Goal: Navigation & Orientation: Find specific page/section

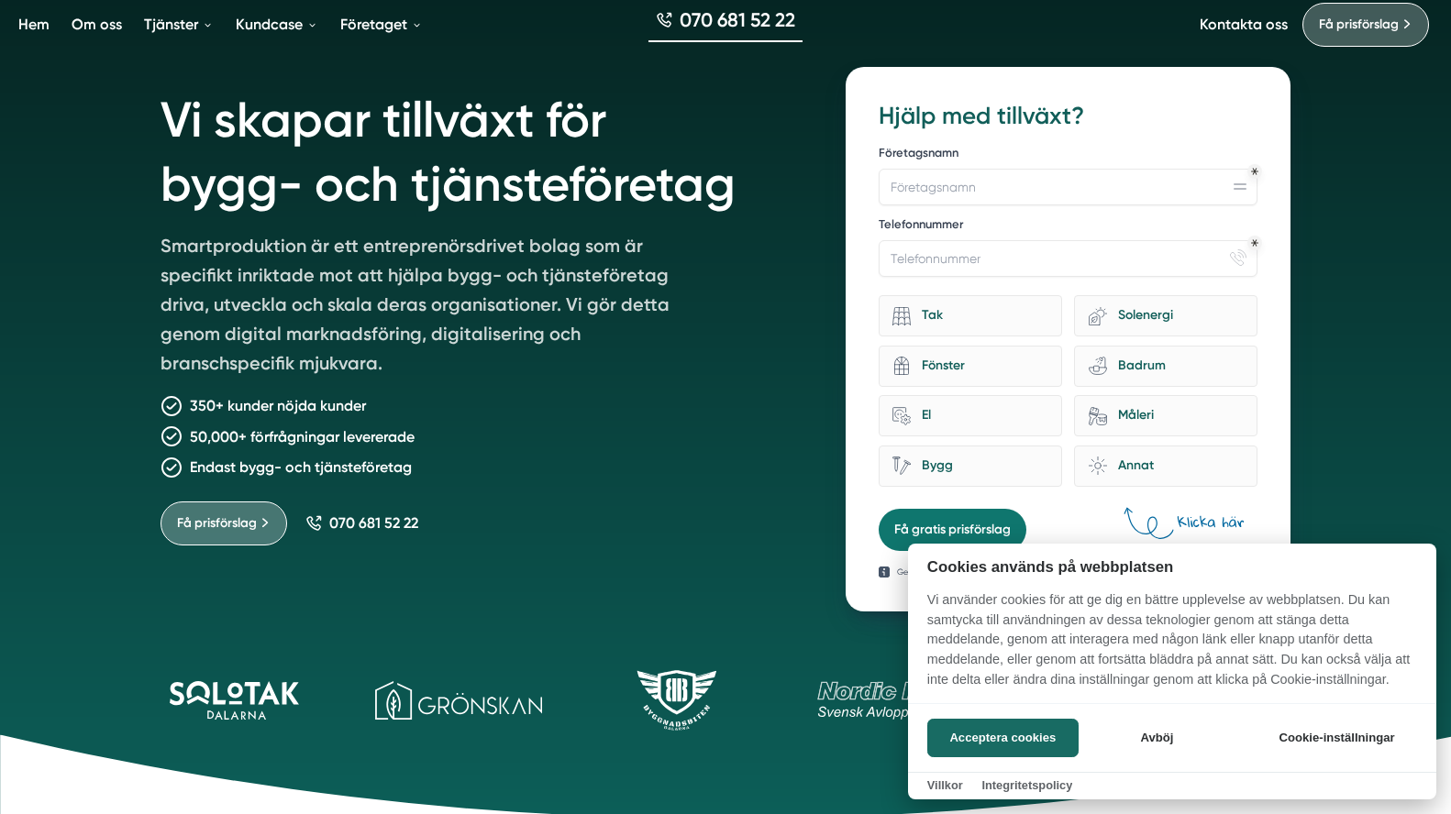
scroll to position [532, 0]
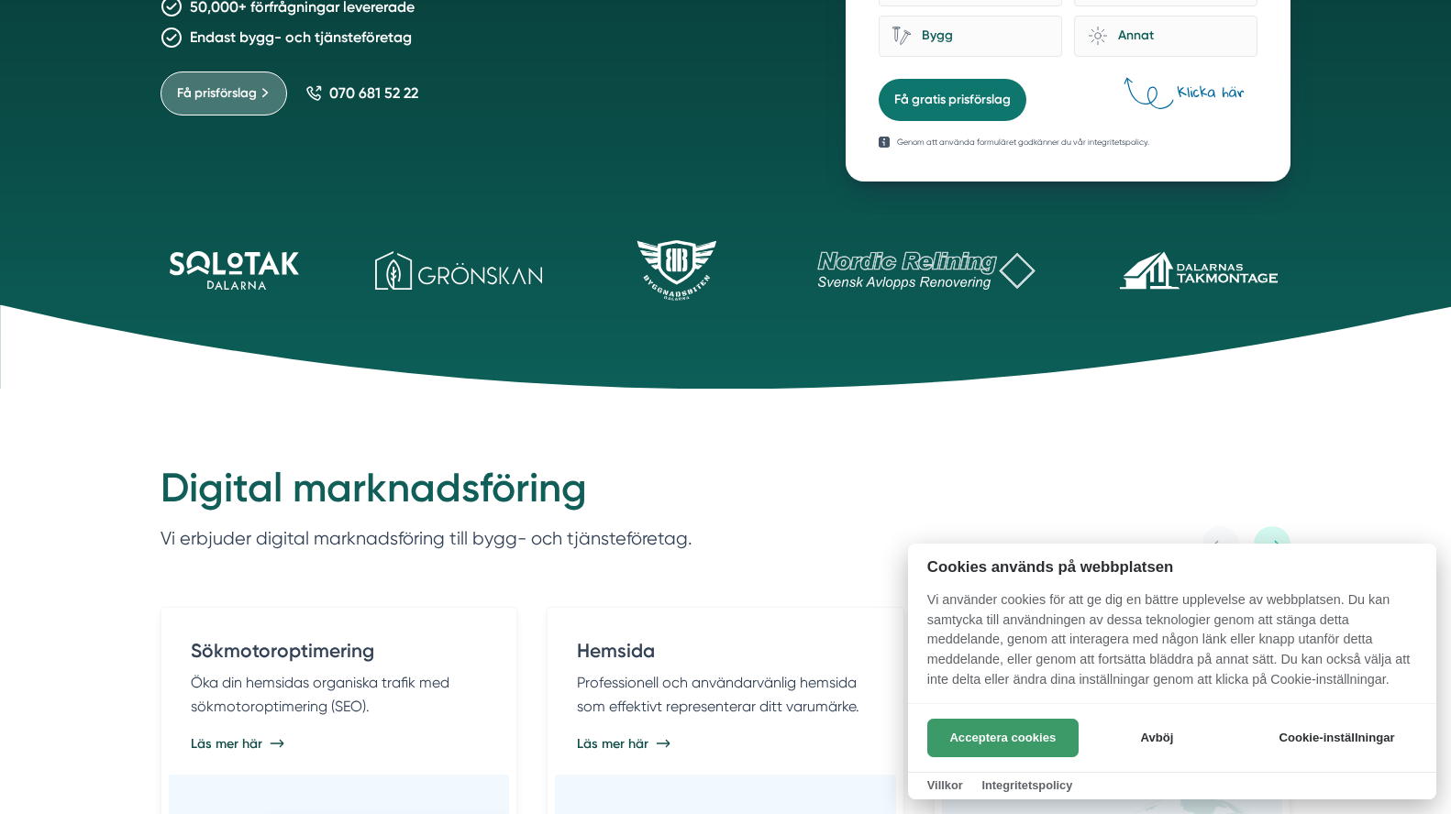
click at [980, 729] on button "Acceptera cookies" at bounding box center [1002, 738] width 151 height 39
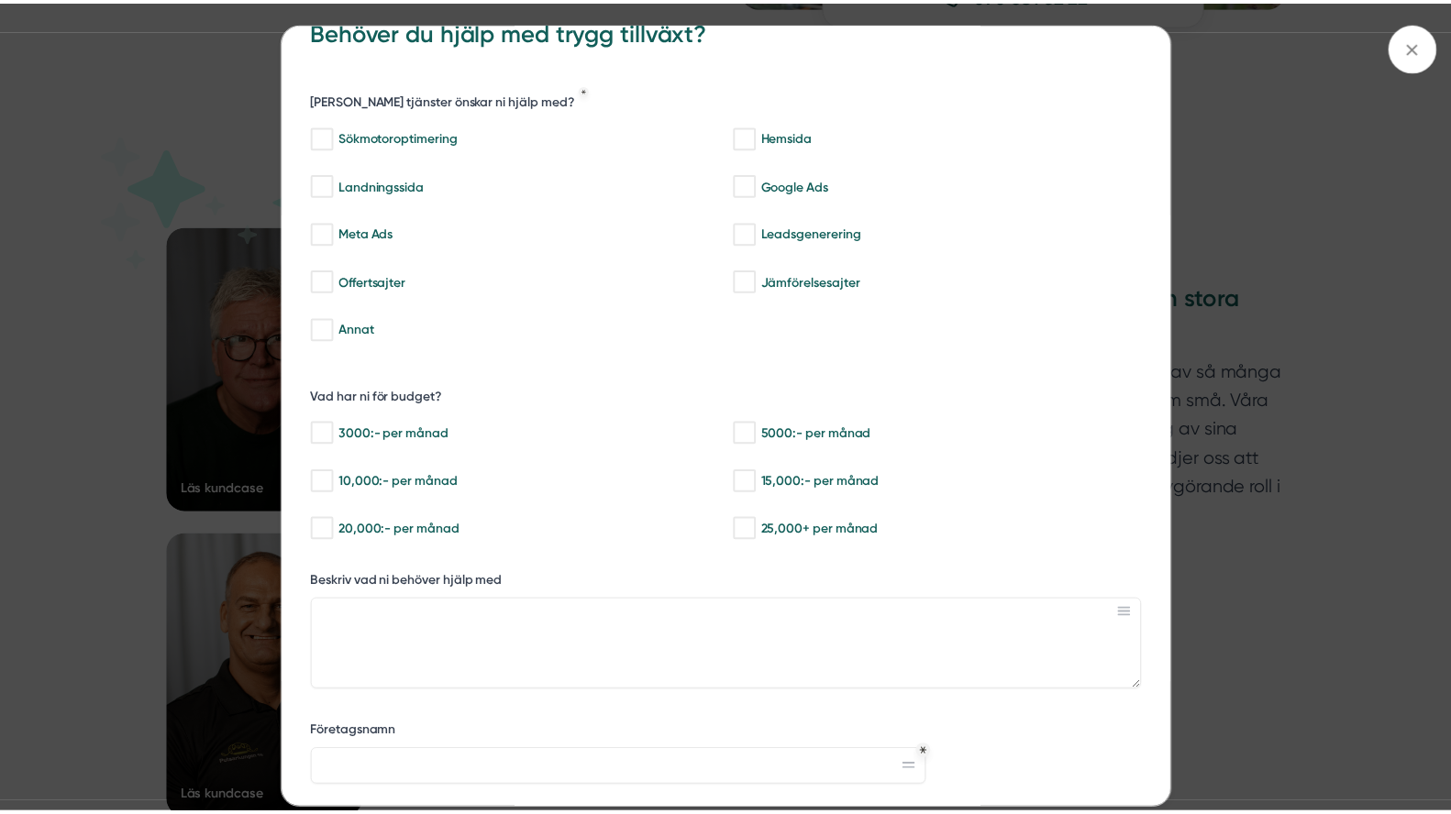
scroll to position [253, 0]
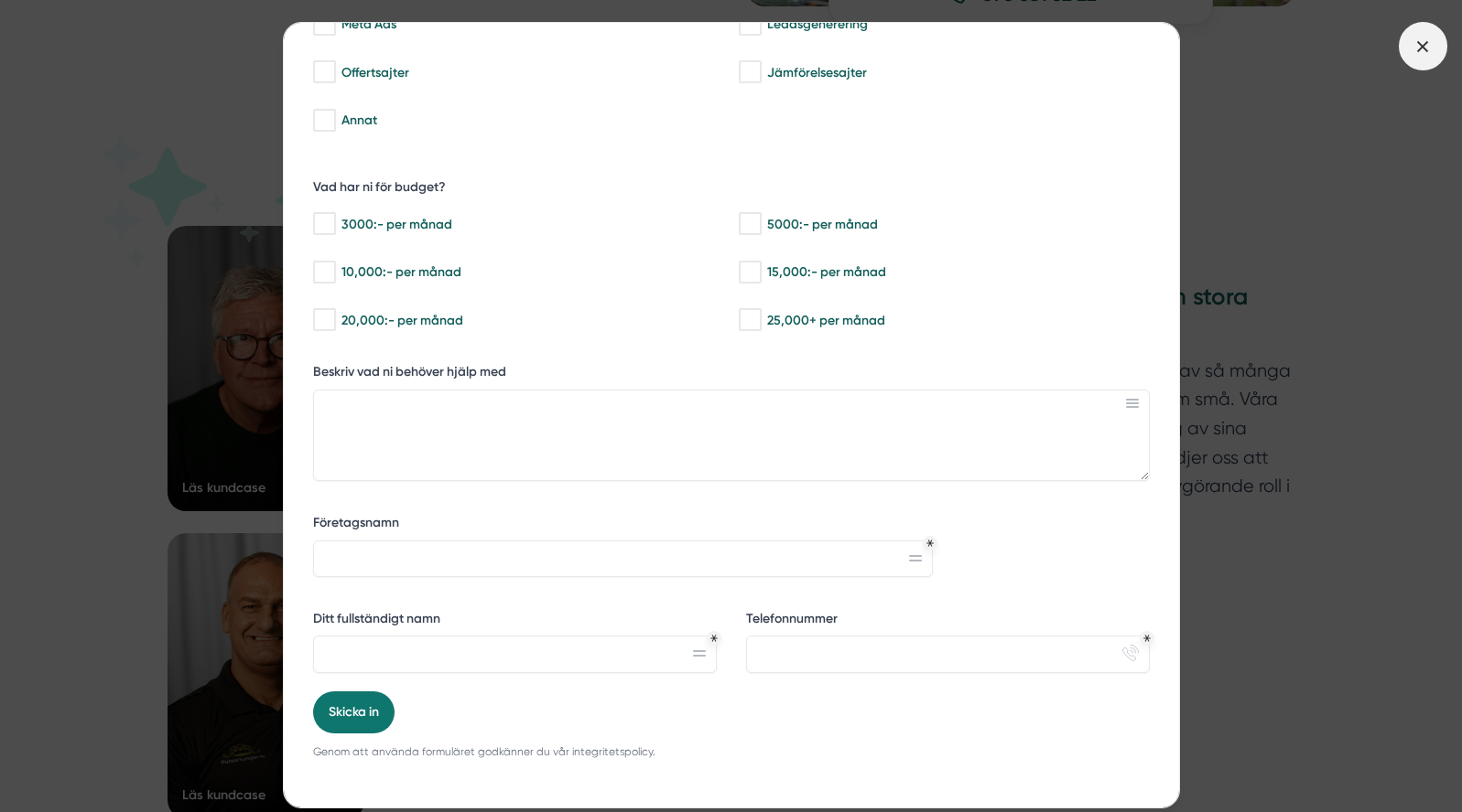
click at [1429, 40] on icon at bounding box center [1422, 47] width 20 height 20
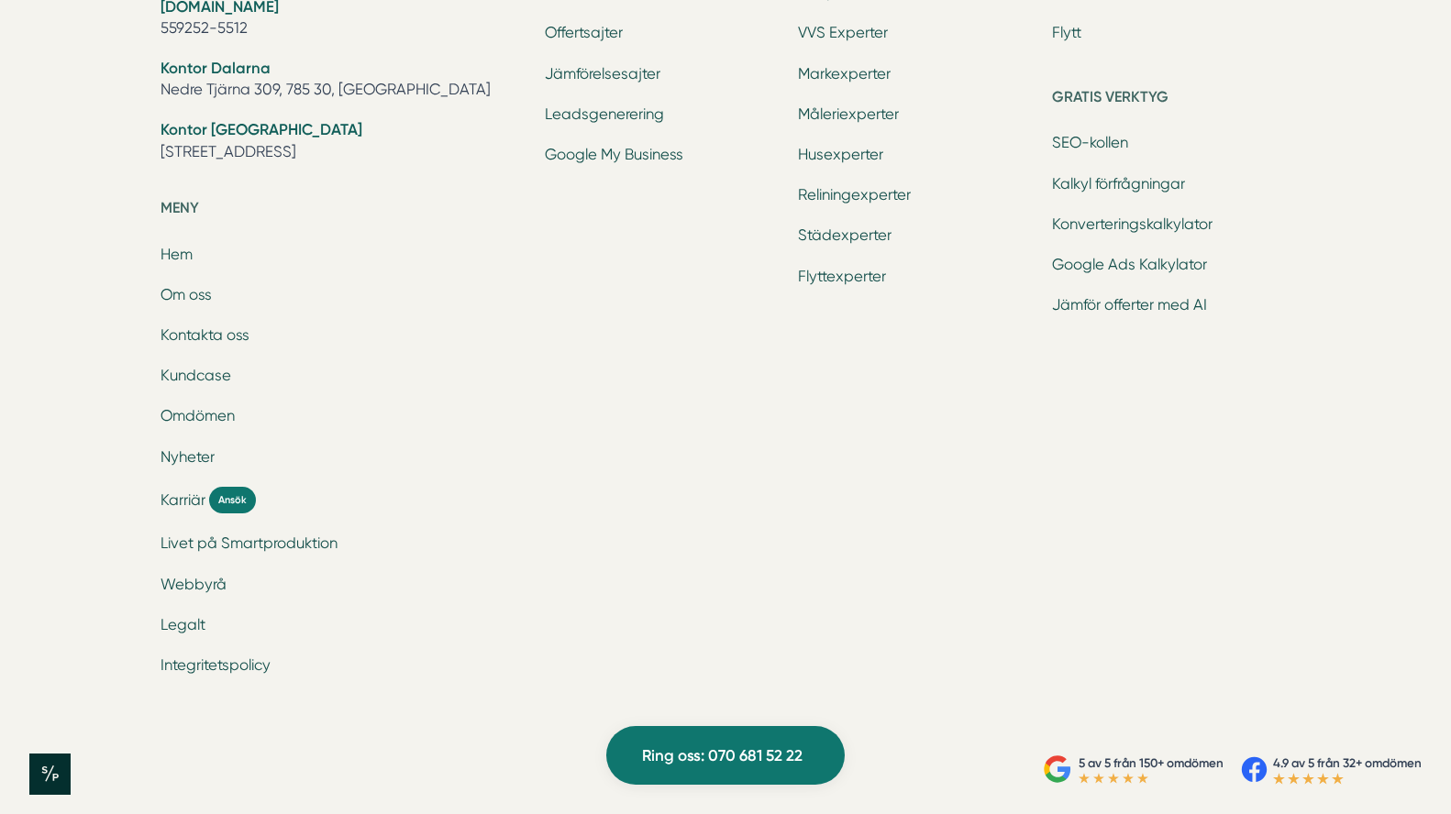
scroll to position [6167, 0]
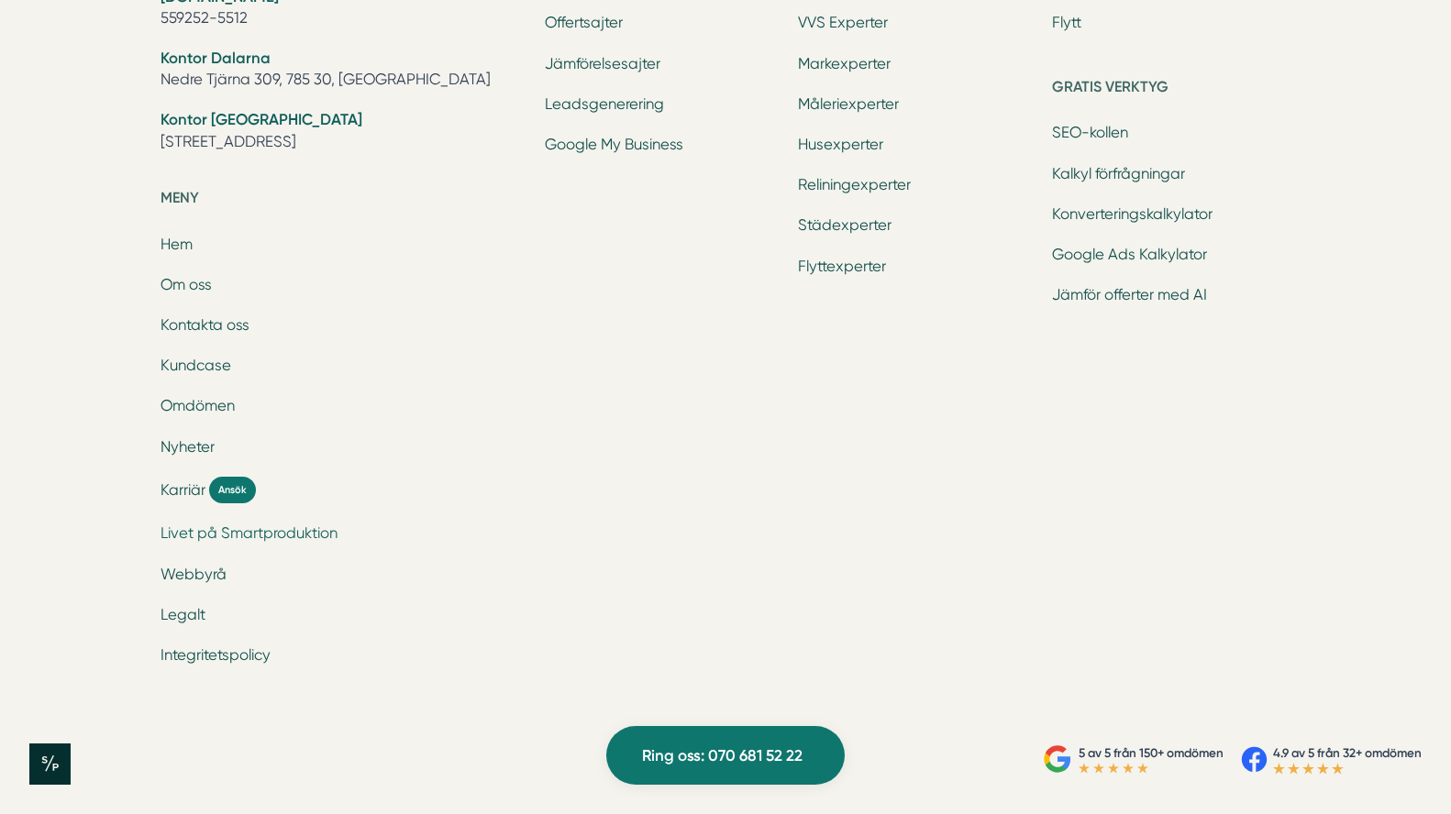
click at [284, 530] on link "Livet på Smartproduktion" at bounding box center [248, 533] width 177 height 17
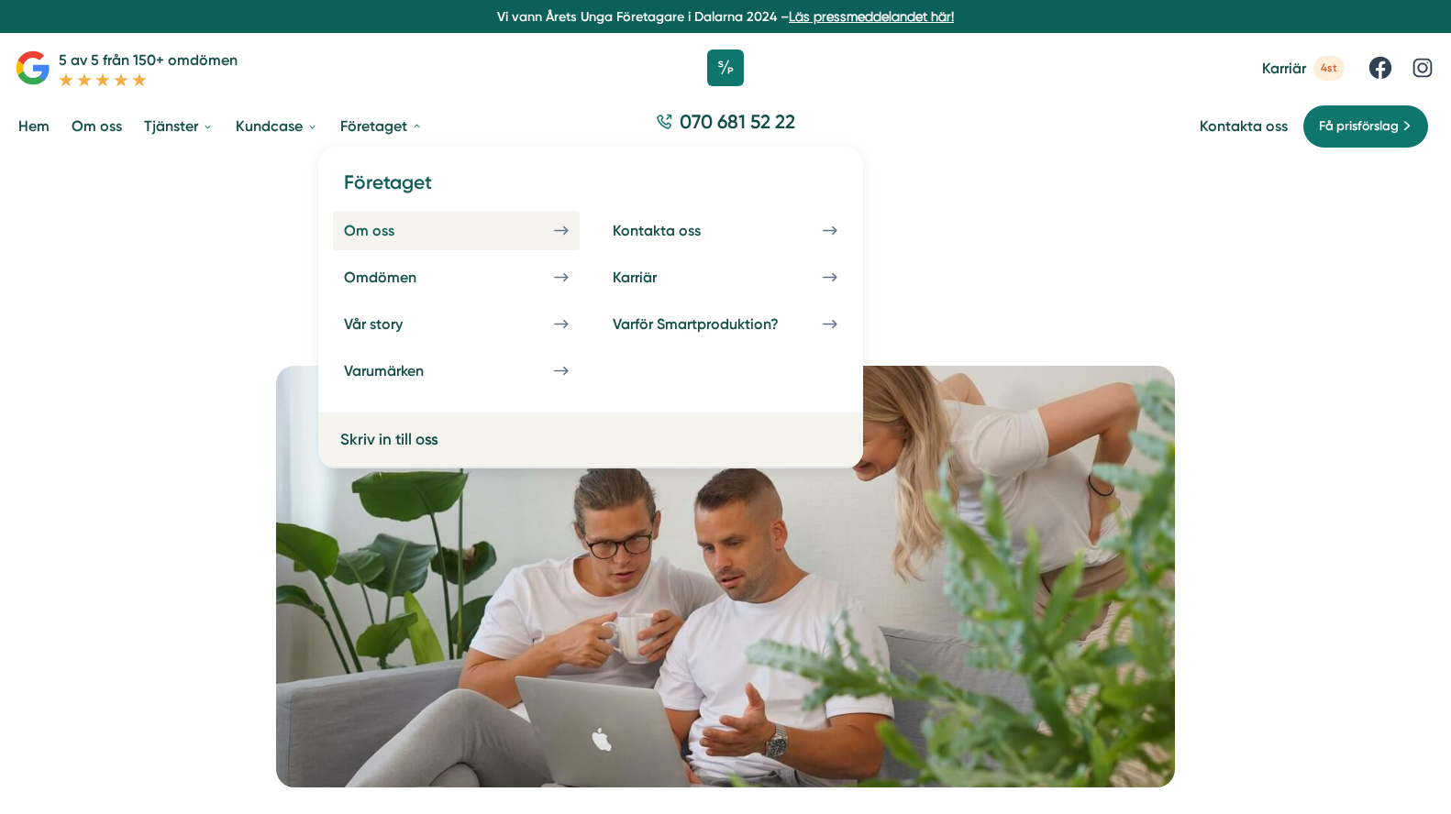
click at [402, 227] on div "Om oss" at bounding box center [391, 230] width 94 height 17
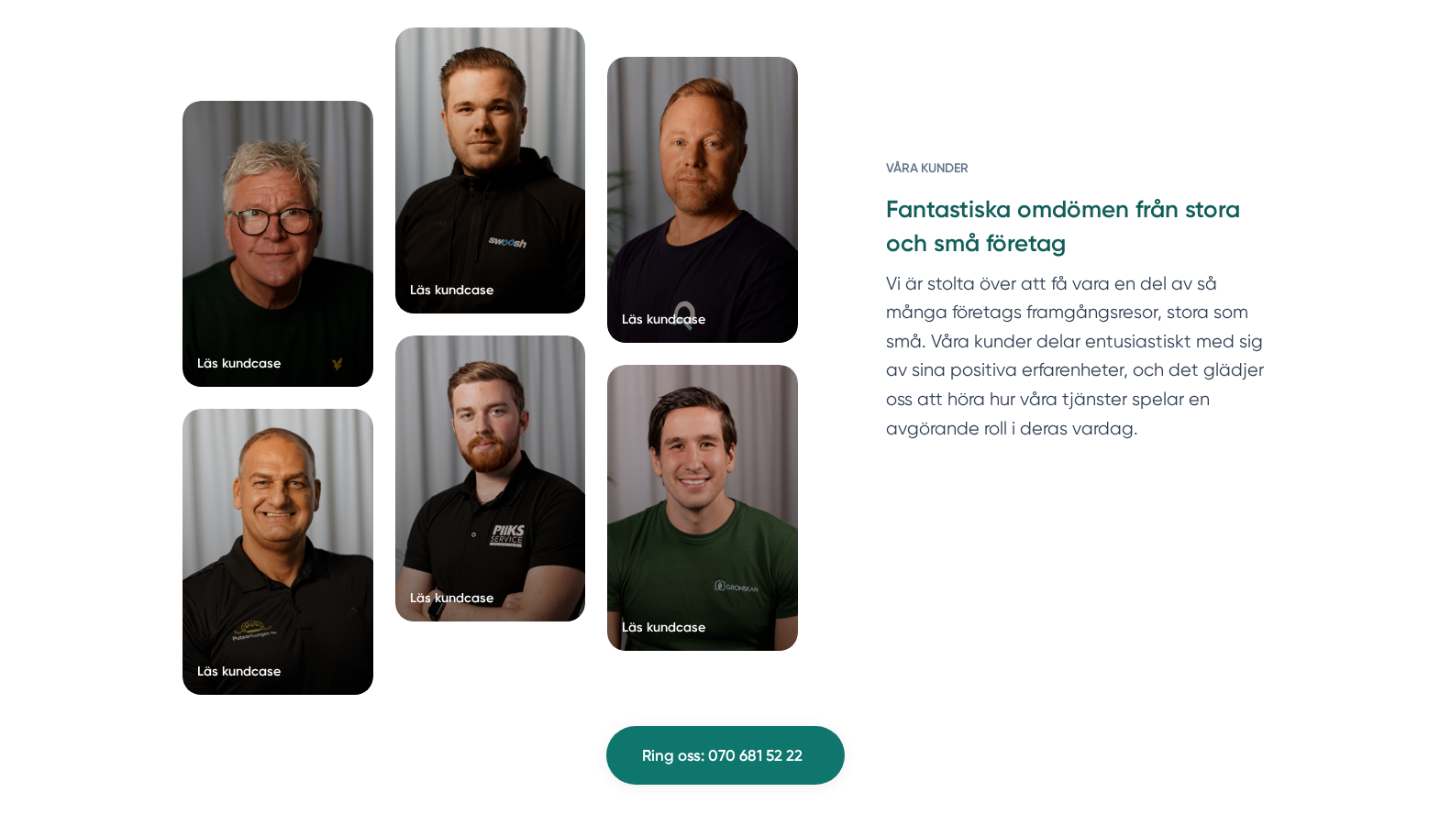
scroll to position [4651, 0]
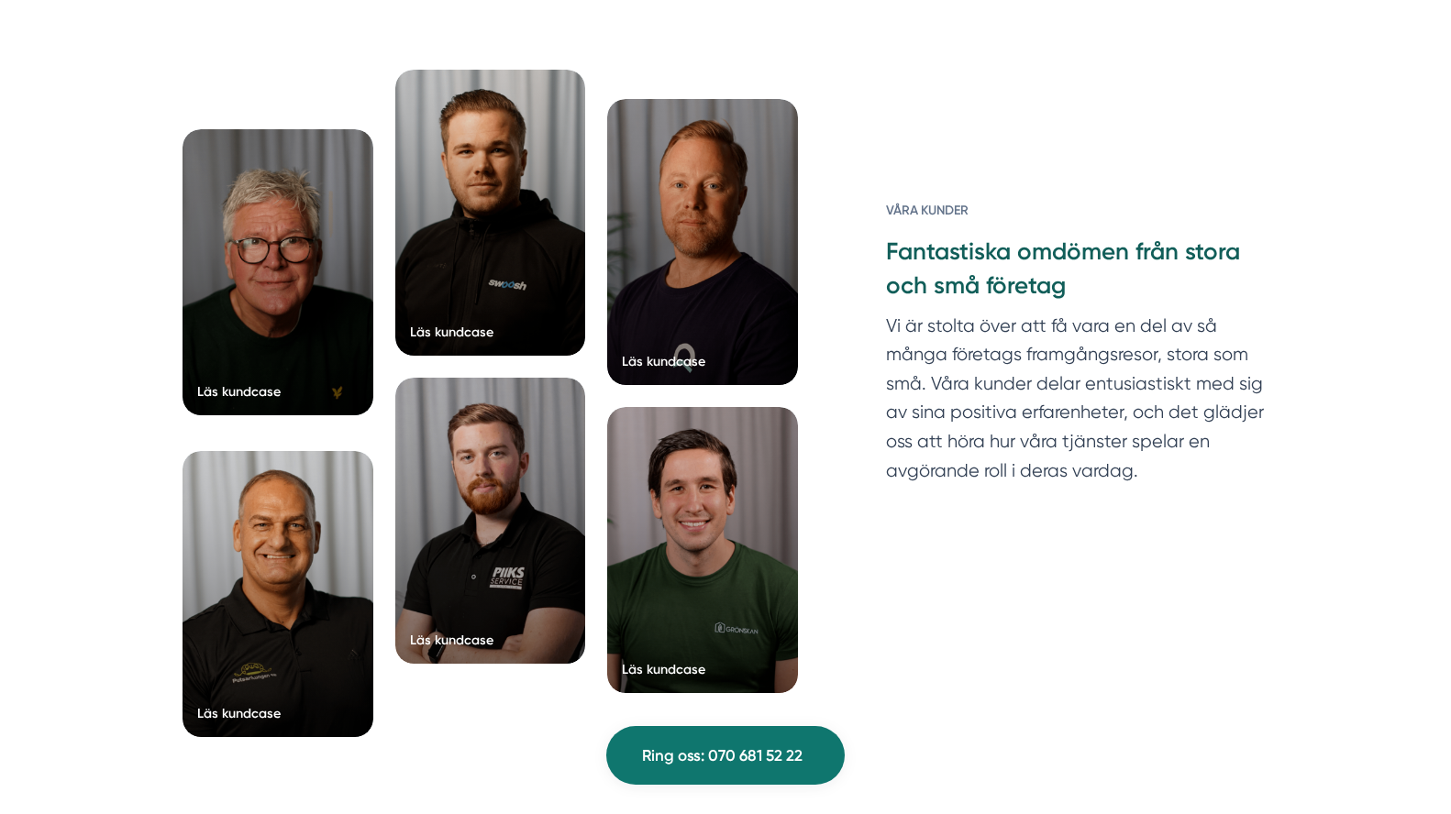
click at [261, 246] on div at bounding box center [277, 272] width 191 height 286
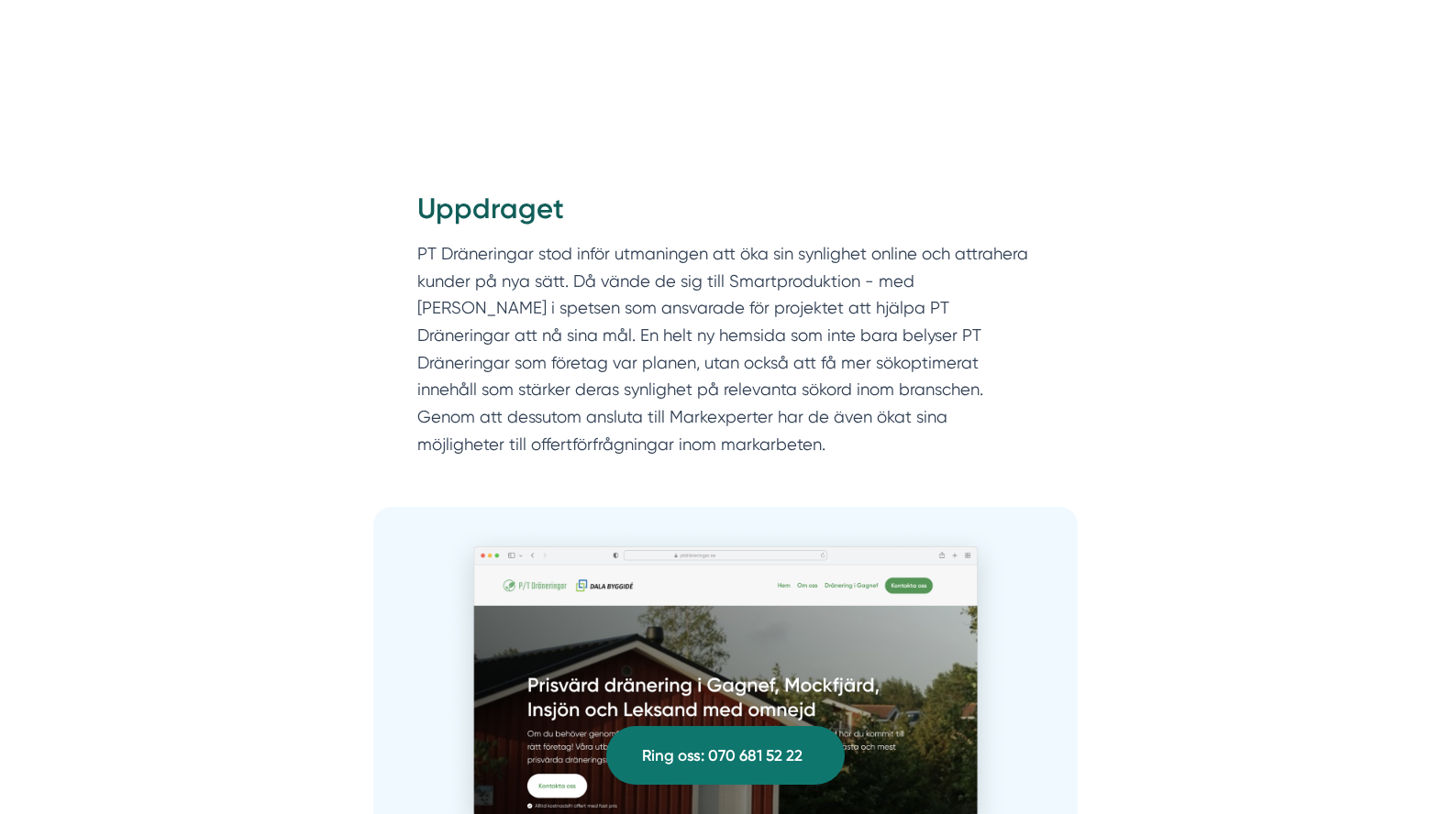
scroll to position [1998, 0]
